Goal: Information Seeking & Learning: Learn about a topic

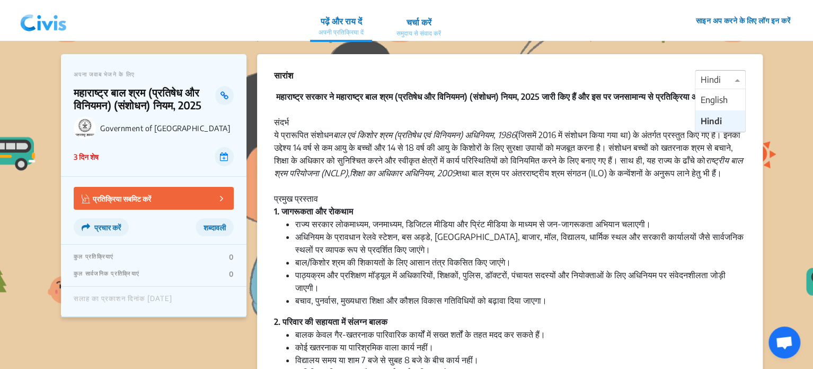
click at [716, 80] on div at bounding box center [721, 80] width 50 height 14
click at [715, 96] on span "English" at bounding box center [714, 99] width 27 height 11
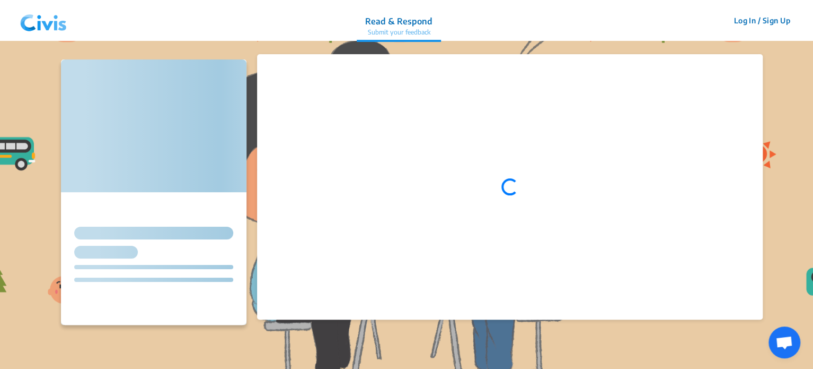
click at [59, 26] on img at bounding box center [43, 21] width 55 height 32
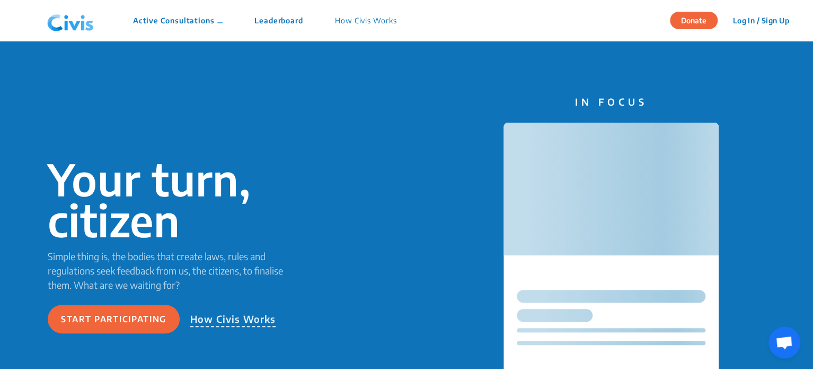
click at [198, 23] on p "Active Consultations" at bounding box center [178, 20] width 90 height 11
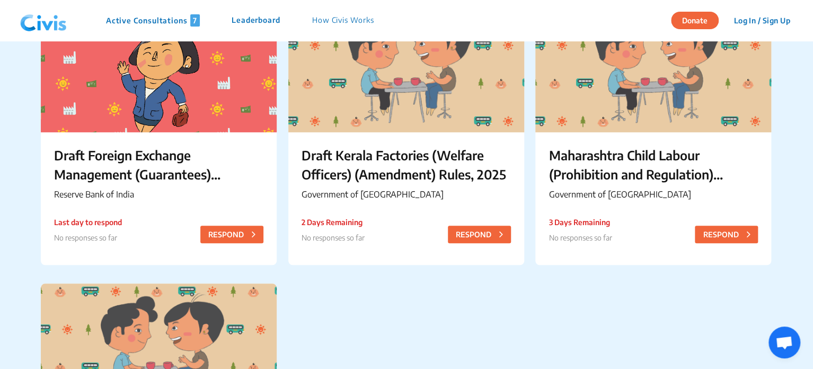
scroll to position [421, 0]
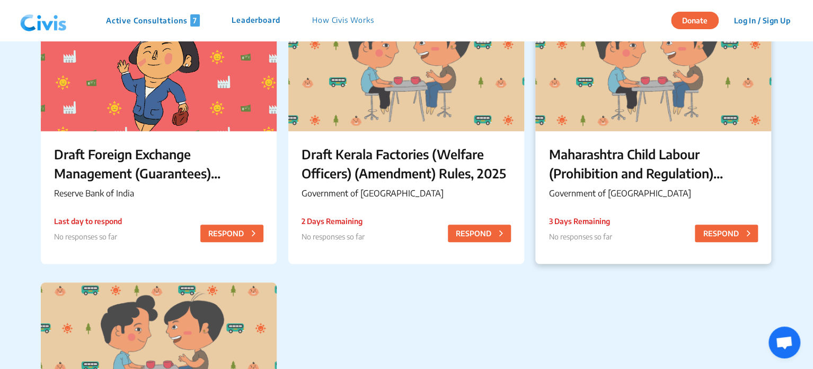
click at [651, 150] on p "Maharashtra Child Labour (Prohibition and Regulation) (Amendment) Rules, 2025" at bounding box center [653, 163] width 209 height 38
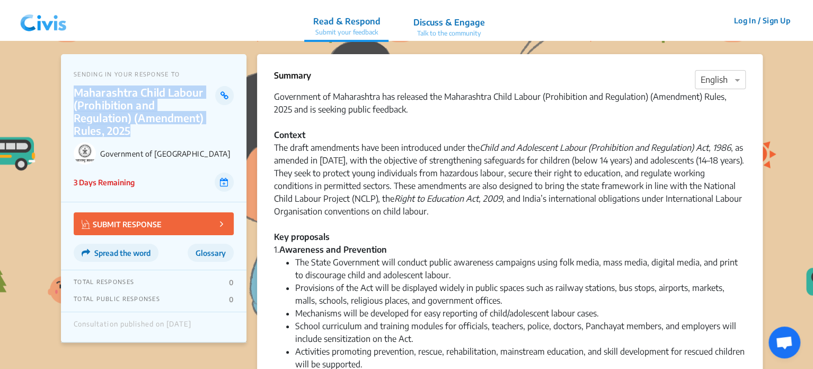
drag, startPoint x: 72, startPoint y: 89, endPoint x: 215, endPoint y: 120, distance: 146.4
click at [215, 120] on div "SENDING IN YOUR RESPONSE TO Maharashtra Child Labour (Prohibition and Regulatio…" at bounding box center [154, 128] width 186 height 148
copy p "Maharashtra Child Labour (Prohibition and Regulation) (Amendment) Rules, 2025"
